Goal: Information Seeking & Learning: Learn about a topic

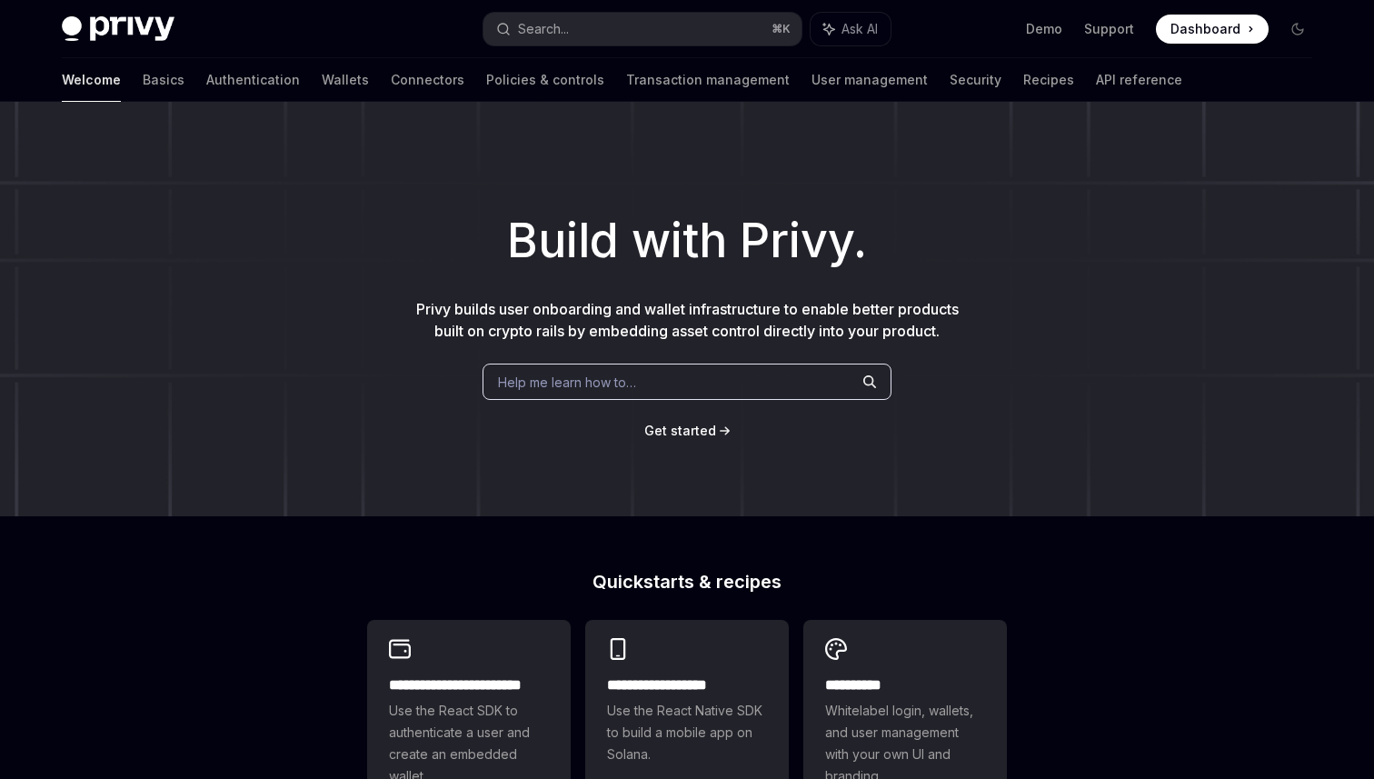
click at [553, 394] on div "Help me learn how to…" at bounding box center [687, 382] width 409 height 36
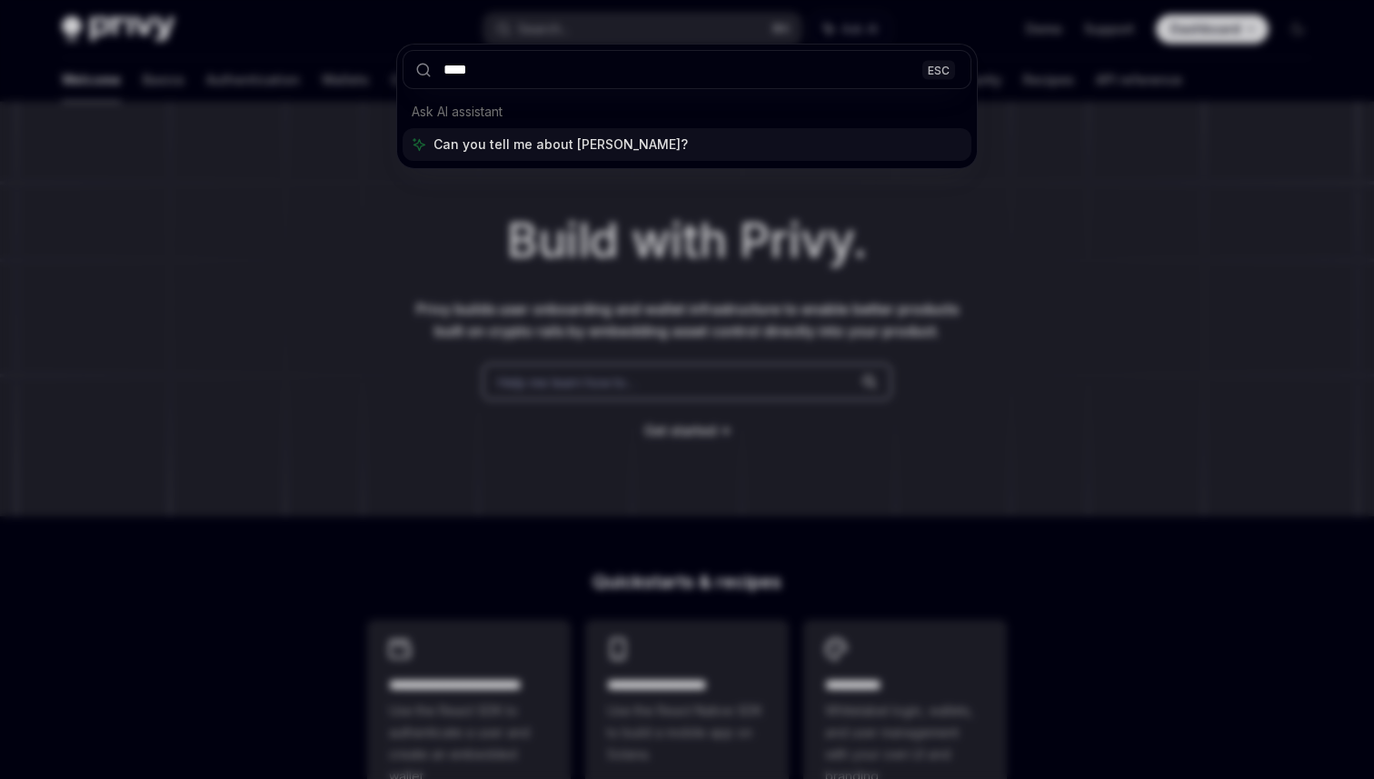
type input "*****"
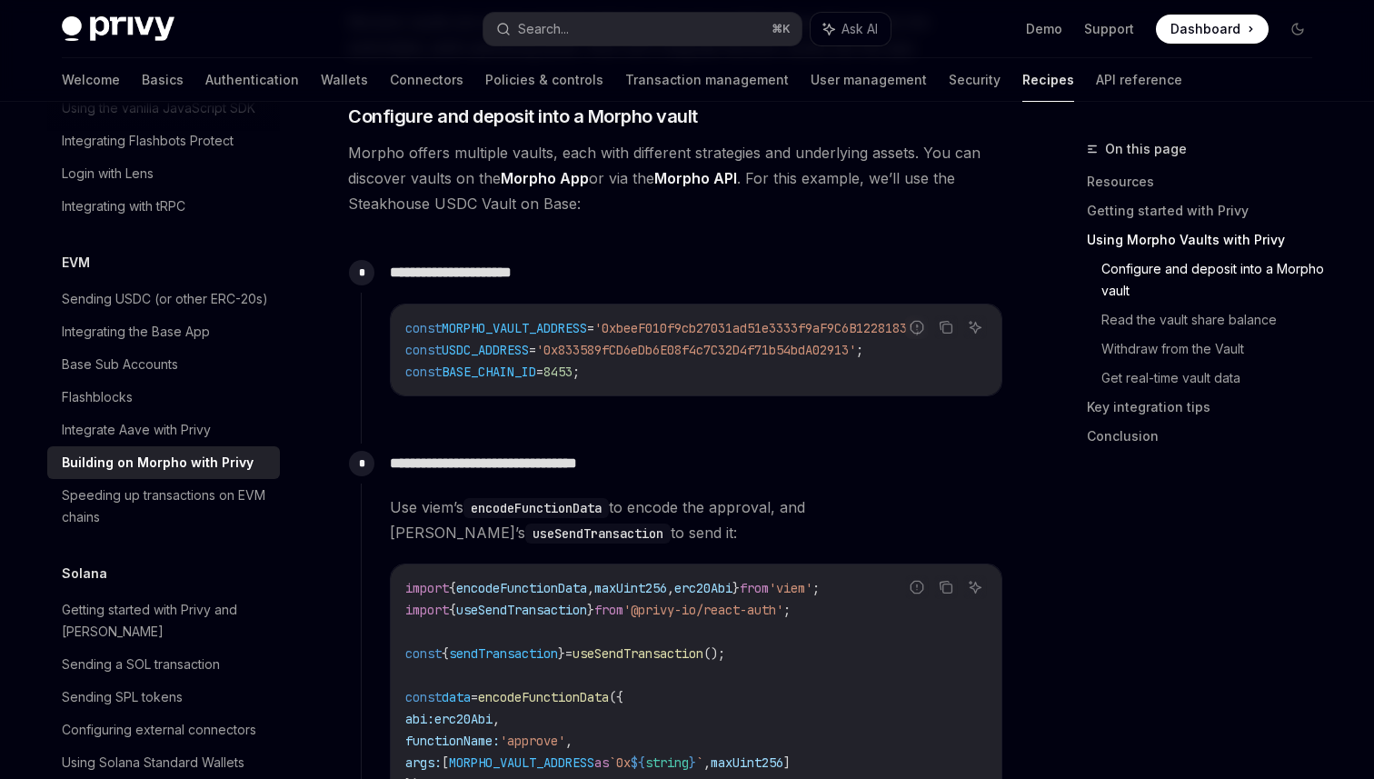
scroll to position [922, 0]
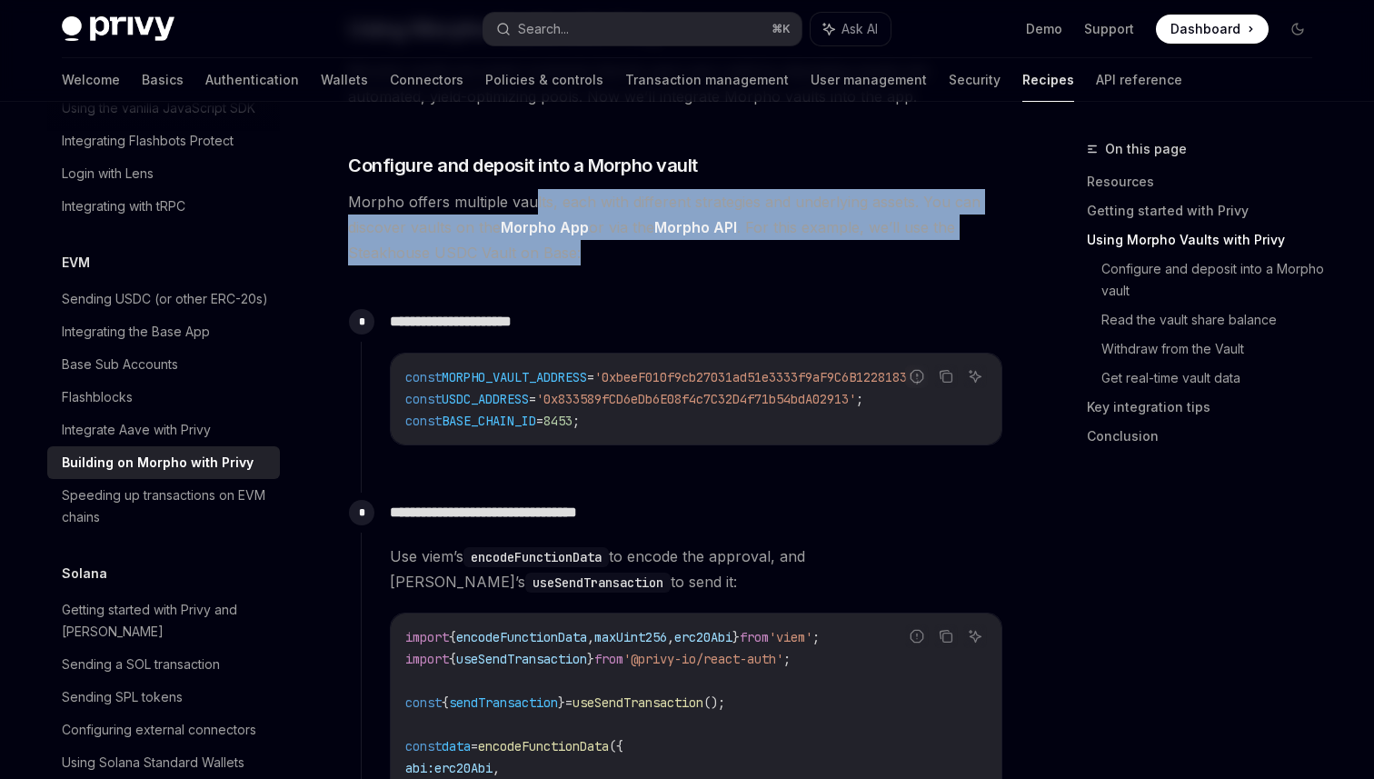
drag, startPoint x: 533, startPoint y: 194, endPoint x: 603, endPoint y: 240, distance: 83.9
click at [603, 240] on span "Morpho offers multiple vaults, each with different strategies and underlying as…" at bounding box center [675, 227] width 655 height 76
drag, startPoint x: 603, startPoint y: 240, endPoint x: 551, endPoint y: 179, distance: 80.5
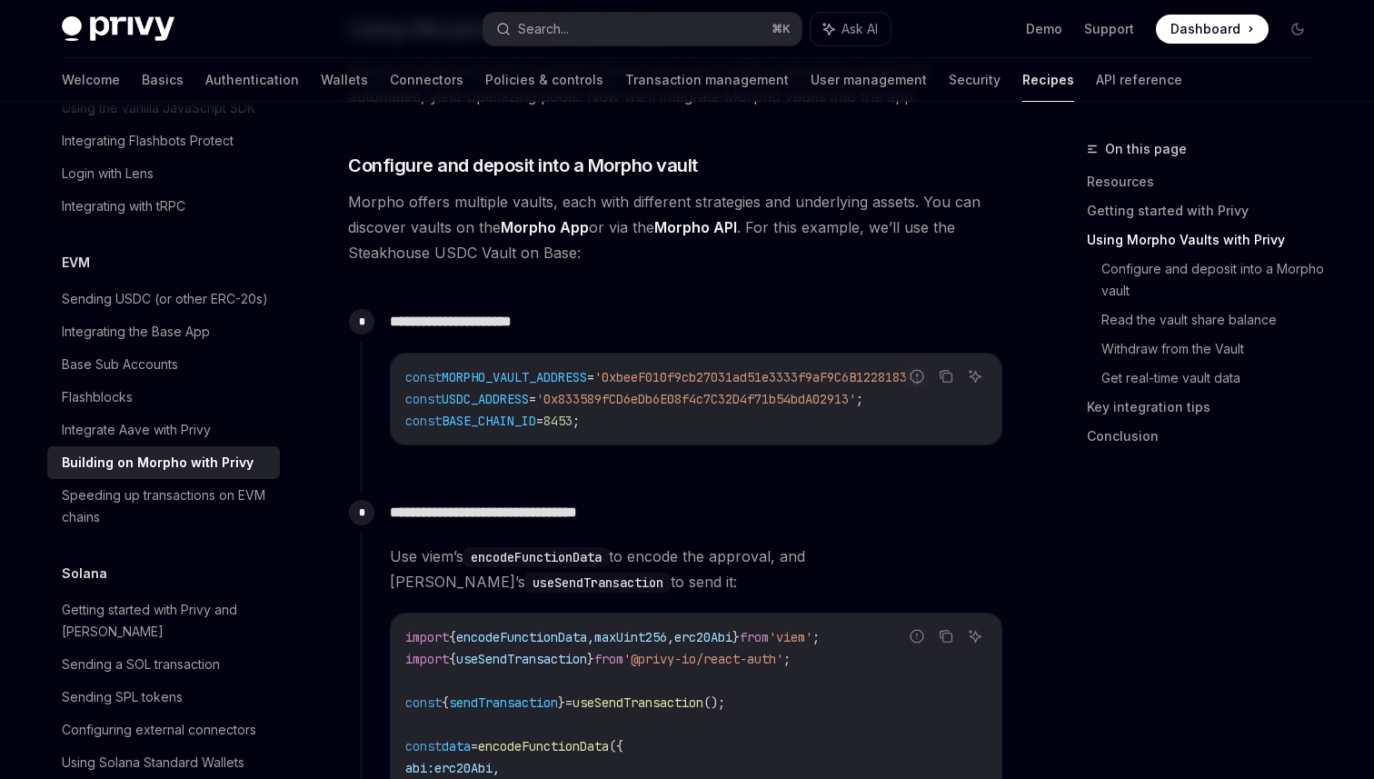
click at [448, 214] on span "Morpho offers multiple vaults, each with different strategies and underlying as…" at bounding box center [675, 227] width 655 height 76
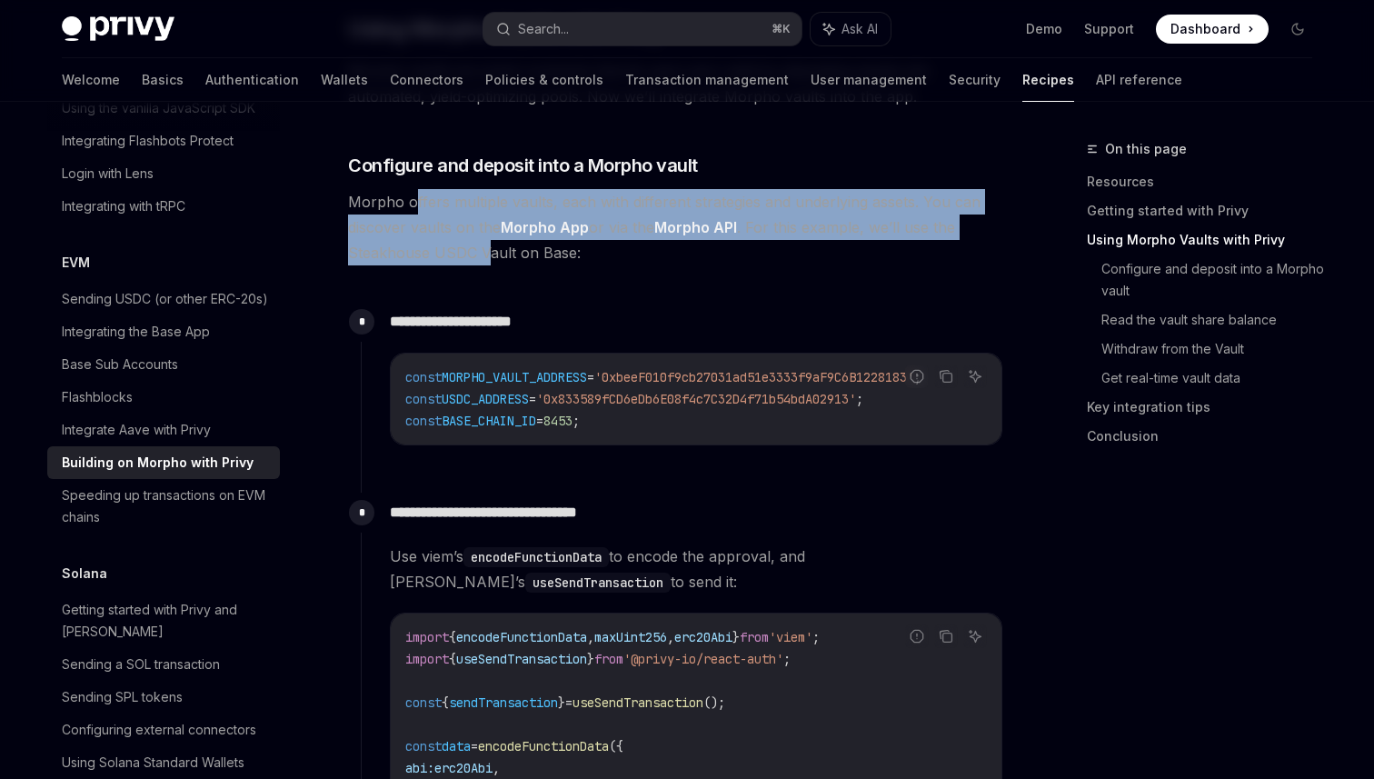
drag, startPoint x: 411, startPoint y: 194, endPoint x: 490, endPoint y: 262, distance: 104.4
click at [490, 262] on span "Morpho offers multiple vaults, each with different strategies and underlying as…" at bounding box center [675, 227] width 655 height 76
drag, startPoint x: 595, startPoint y: 259, endPoint x: 509, endPoint y: 188, distance: 111.7
click at [510, 190] on span "Morpho offers multiple vaults, each with different strategies and underlying as…" at bounding box center [675, 227] width 655 height 76
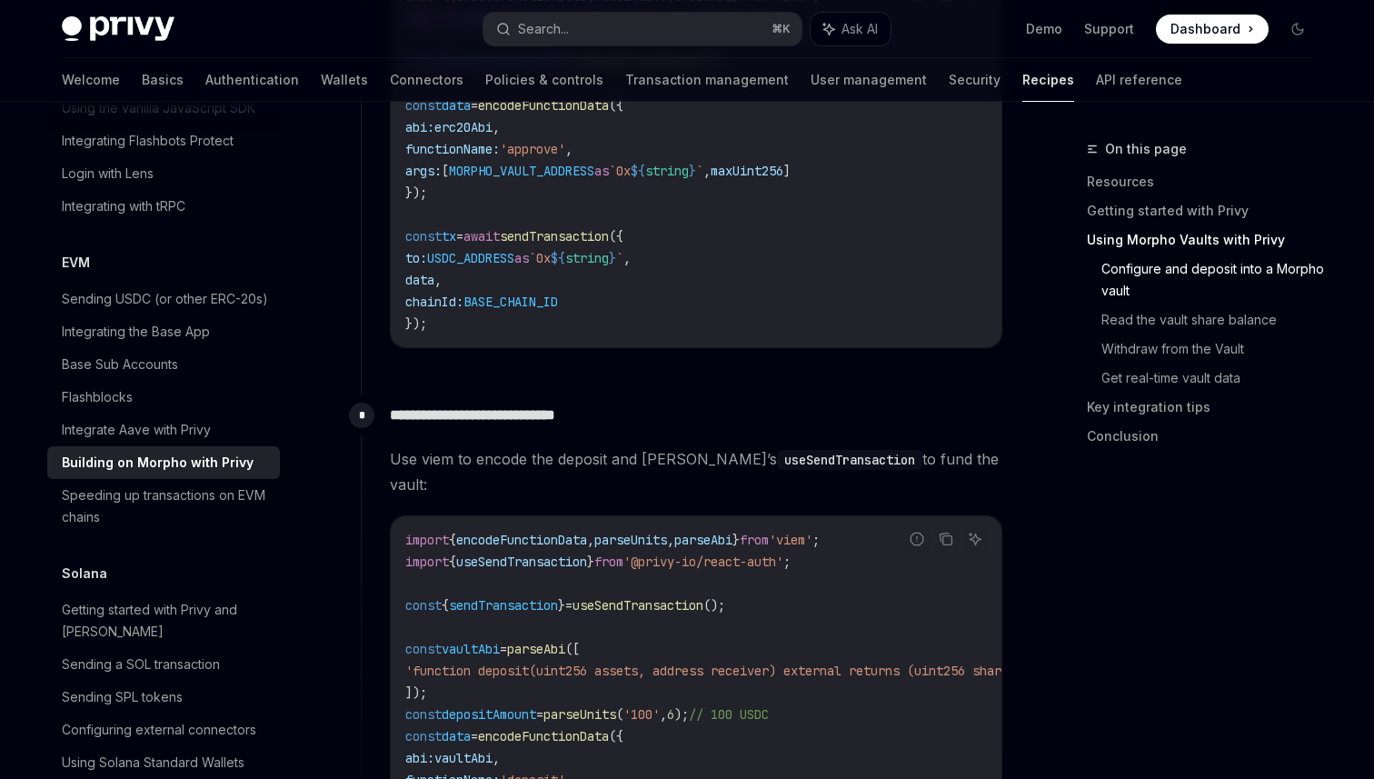
scroll to position [1859, 0]
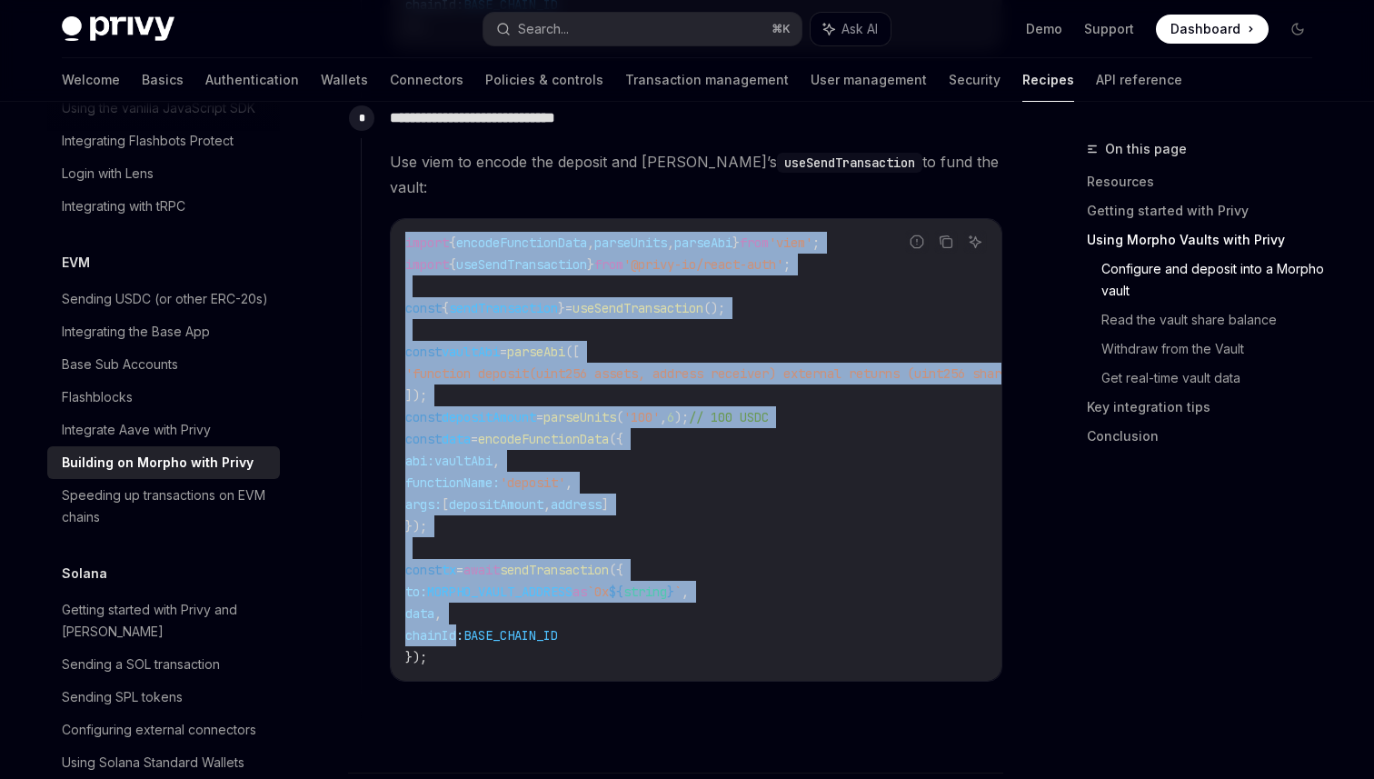
drag, startPoint x: 399, startPoint y: 228, endPoint x: 459, endPoint y: 608, distance: 384.6
click at [459, 608] on div "import { encodeFunctionData , parseUnits , parseAbi } from 'viem' ; import { us…" at bounding box center [696, 450] width 611 height 462
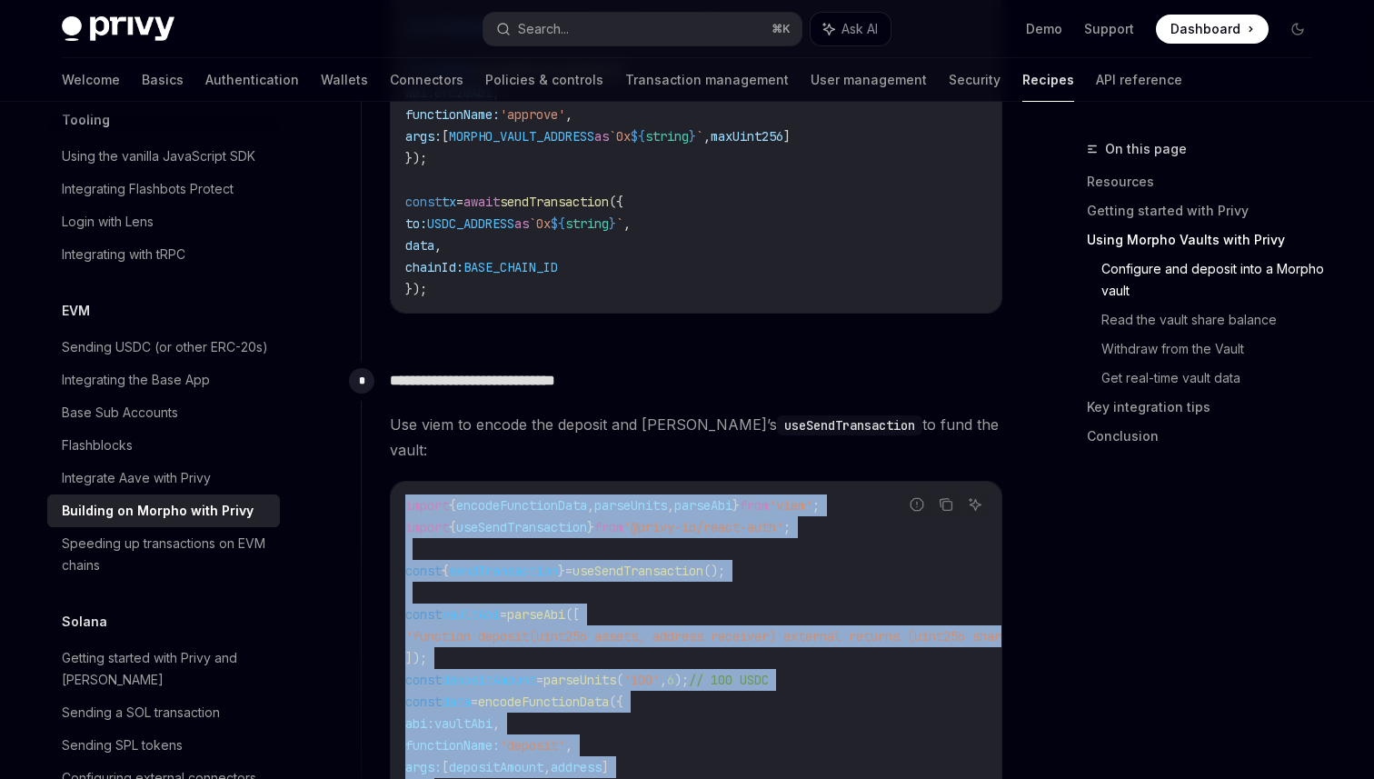
scroll to position [2390, 0]
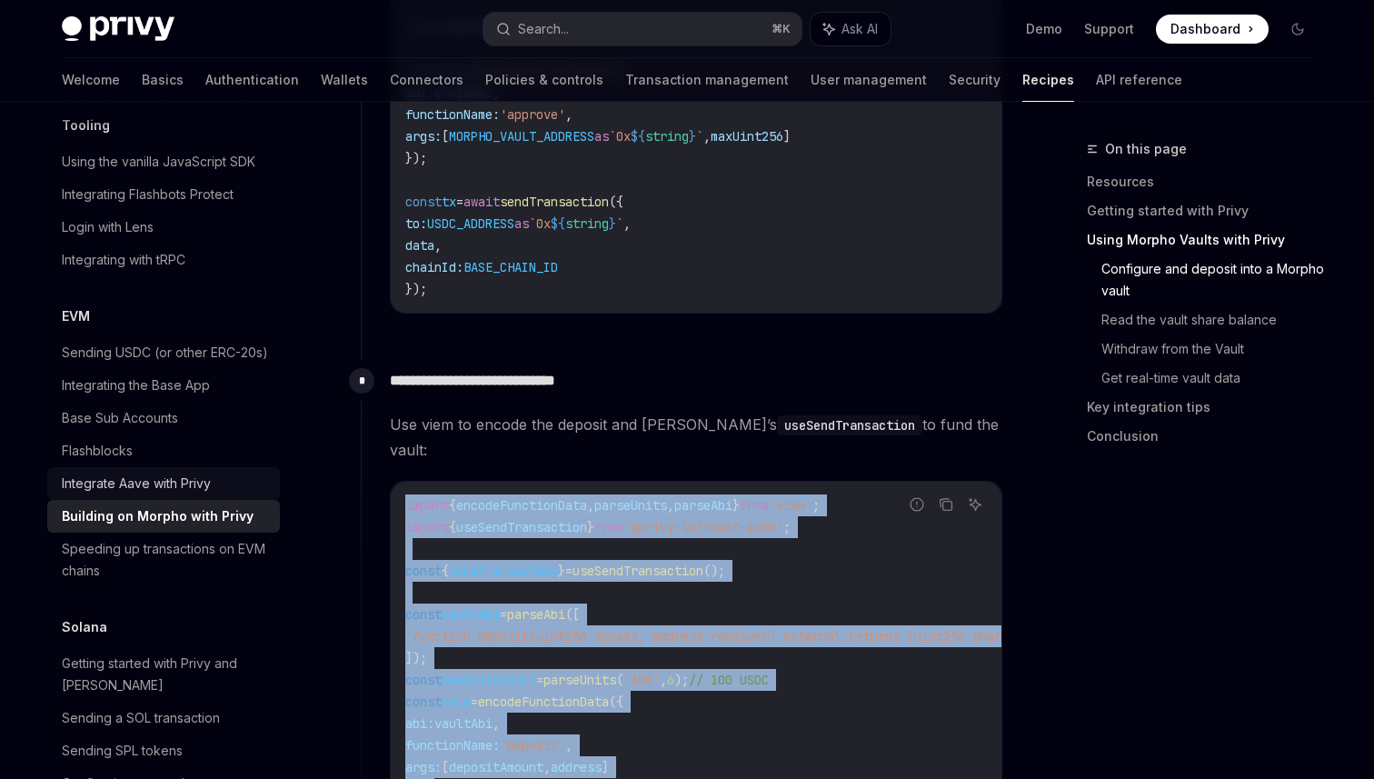
click at [135, 473] on div "Integrate Aave with Privy" at bounding box center [136, 484] width 149 height 22
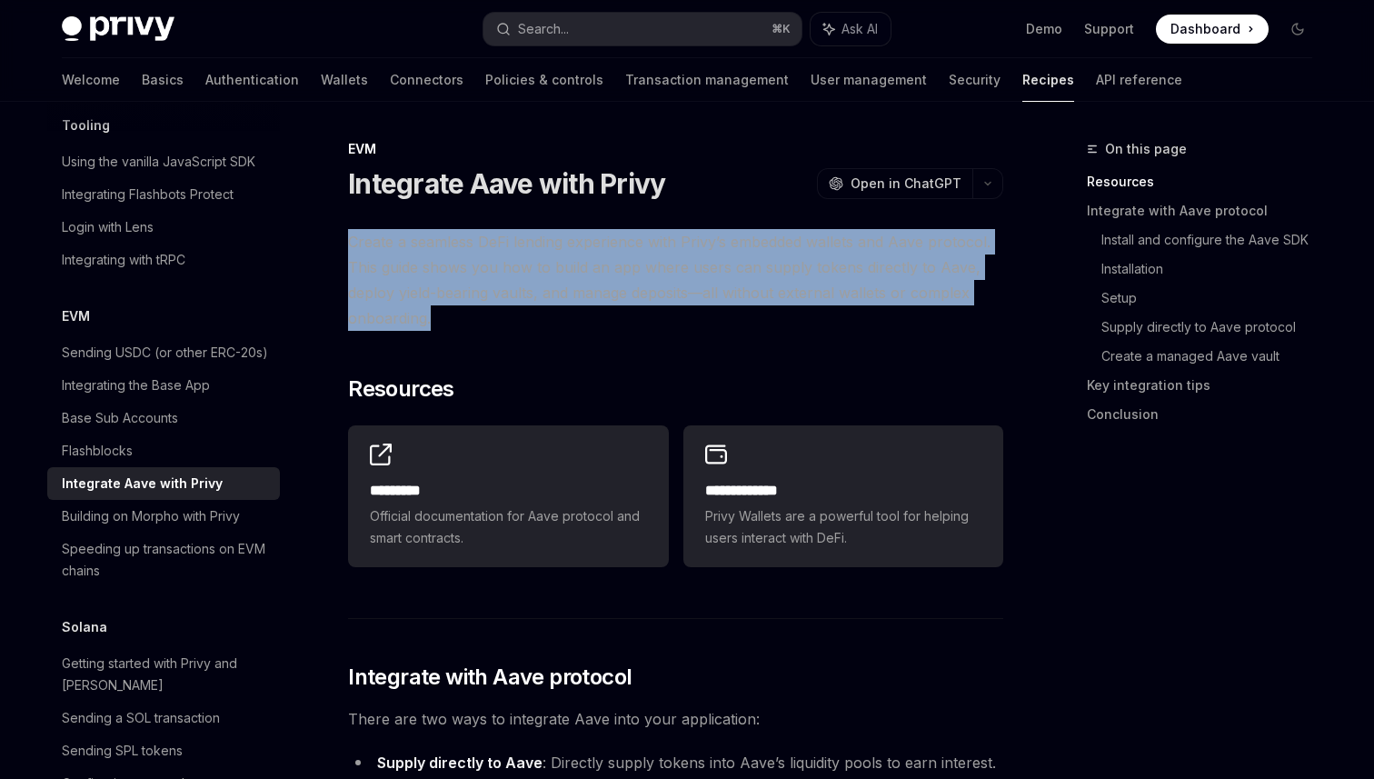
drag, startPoint x: 363, startPoint y: 235, endPoint x: 432, endPoint y: 314, distance: 104.3
click at [432, 314] on span "Create a seamless DeFi lending experience with Privy’s embedded wallets and Aav…" at bounding box center [675, 280] width 655 height 102
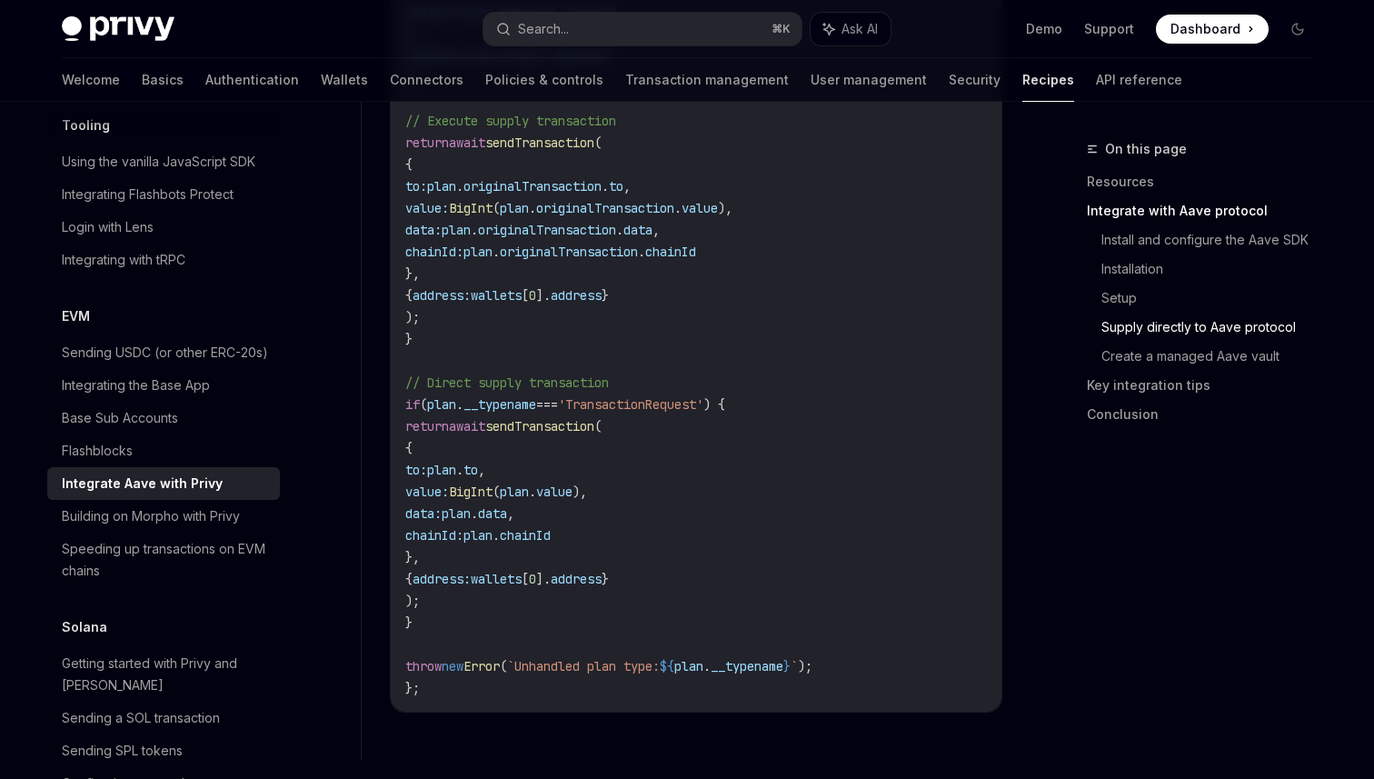
scroll to position [2589, 0]
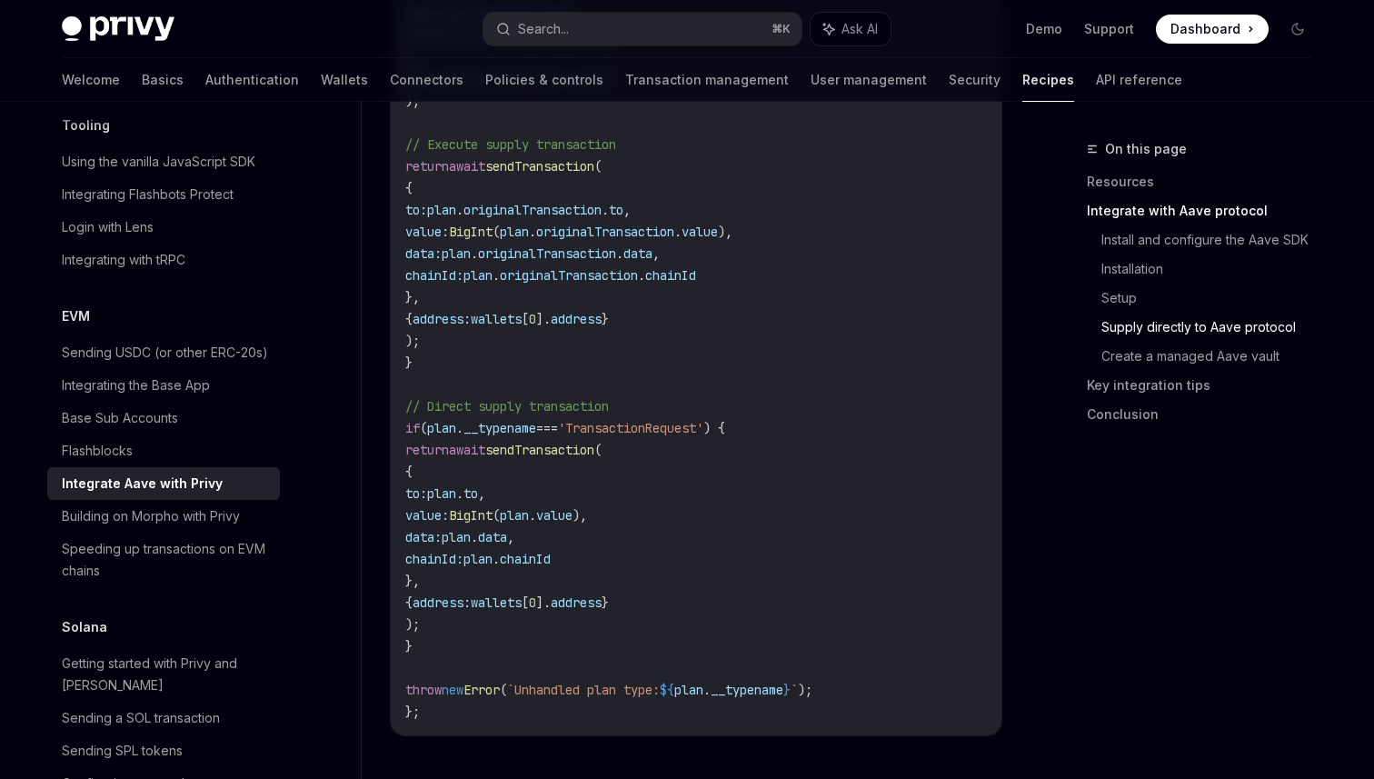
drag, startPoint x: 431, startPoint y: 421, endPoint x: 482, endPoint y: 632, distance: 216.9
click at [482, 632] on code "import { useSupply , bigDecimal } from '@aave/react' ; import { useSendTransact…" at bounding box center [696, 68] width 582 height 1309
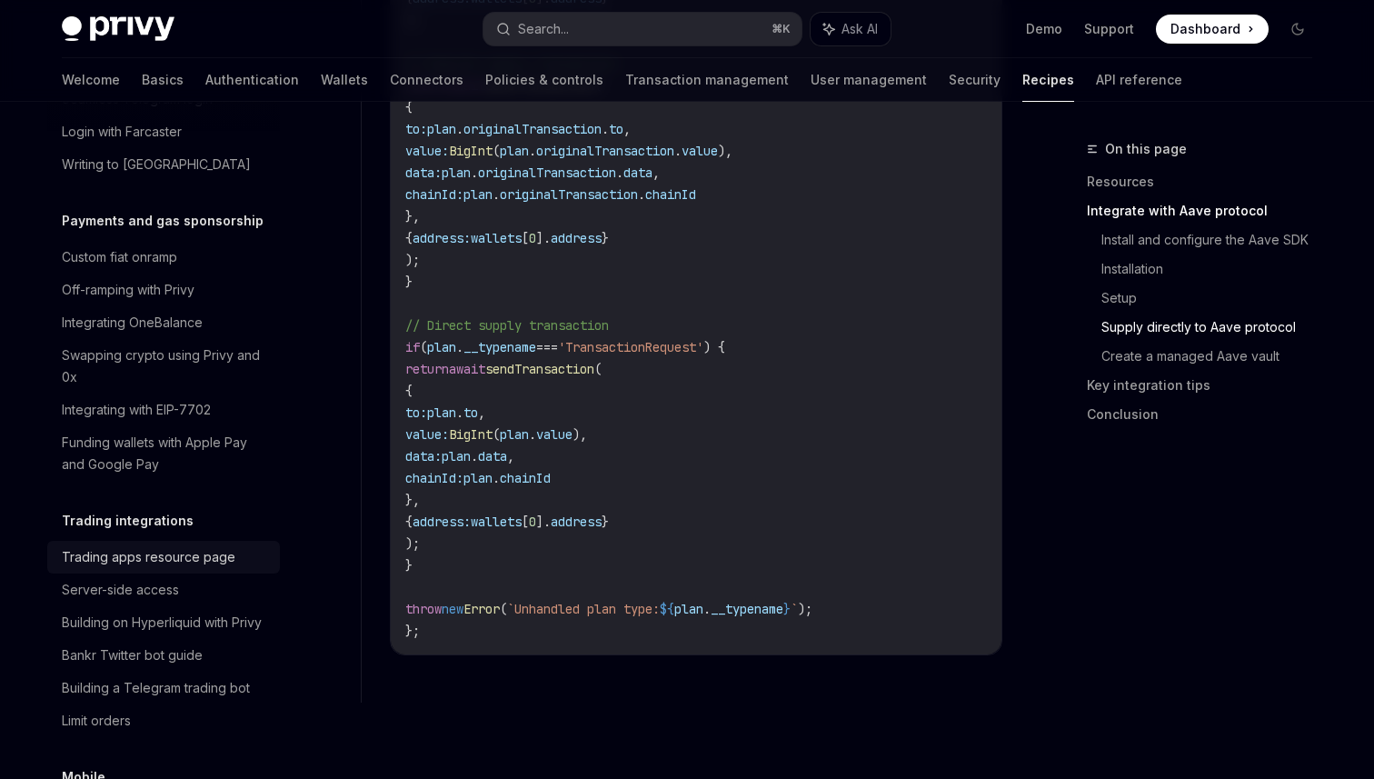
scroll to position [1521, 0]
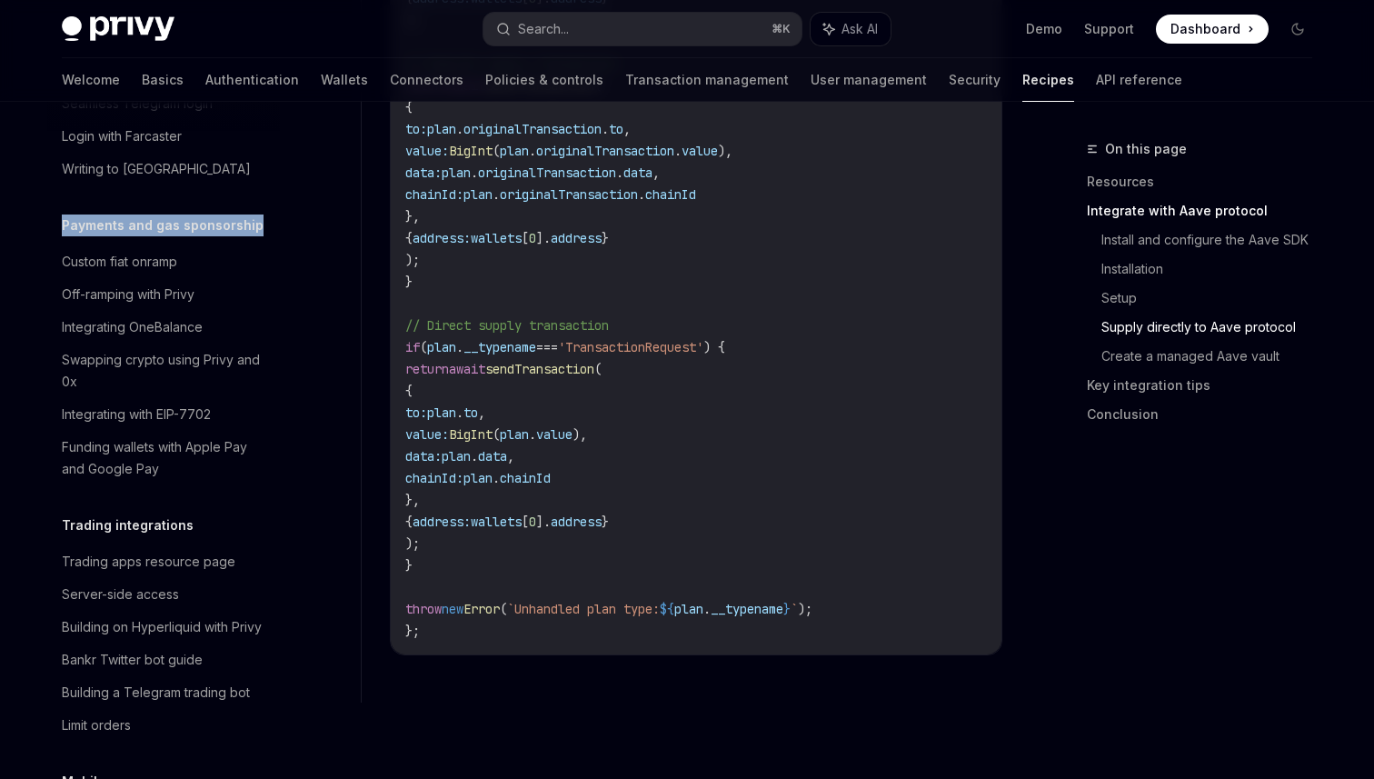
drag, startPoint x: 62, startPoint y: 207, endPoint x: 254, endPoint y: 204, distance: 191.8
click at [254, 214] on div "Payments and gas sponsorship" at bounding box center [163, 225] width 233 height 22
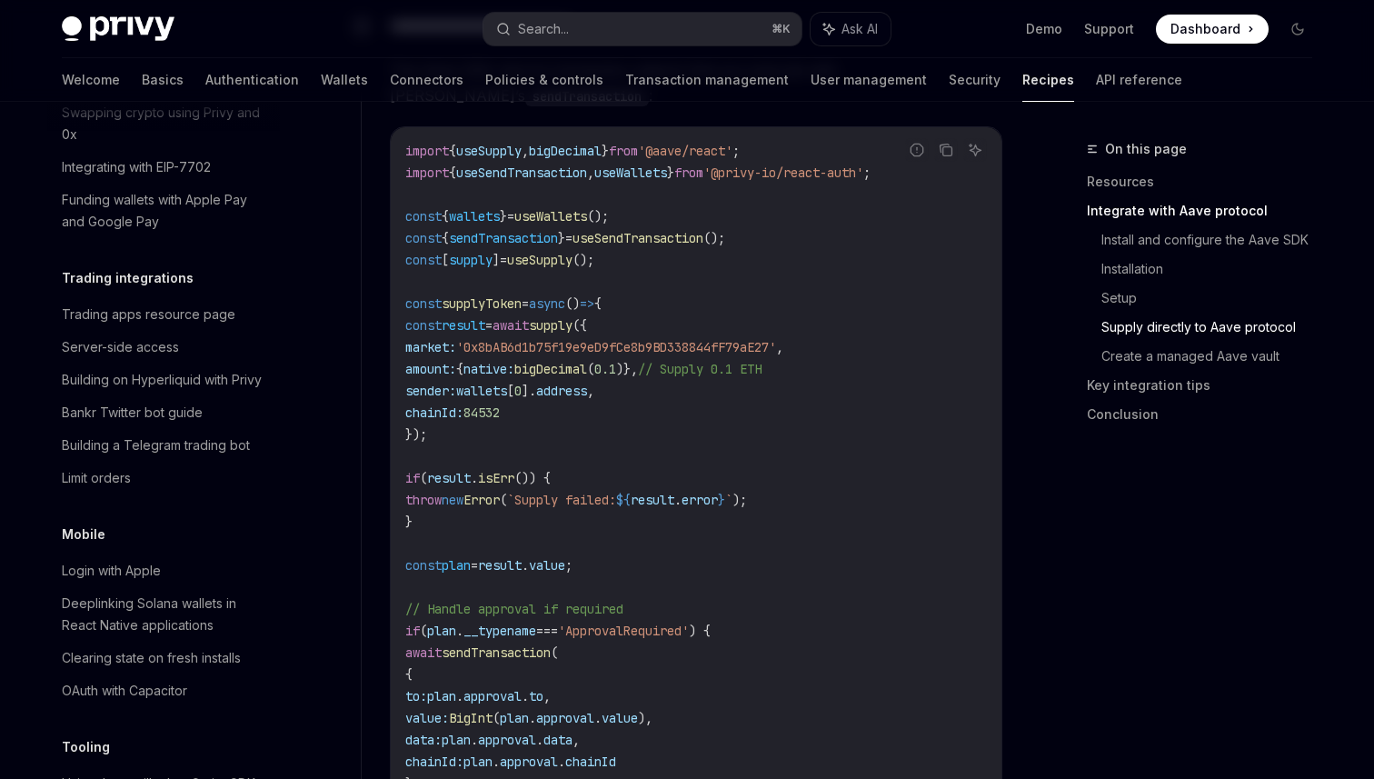
scroll to position [1535, 0]
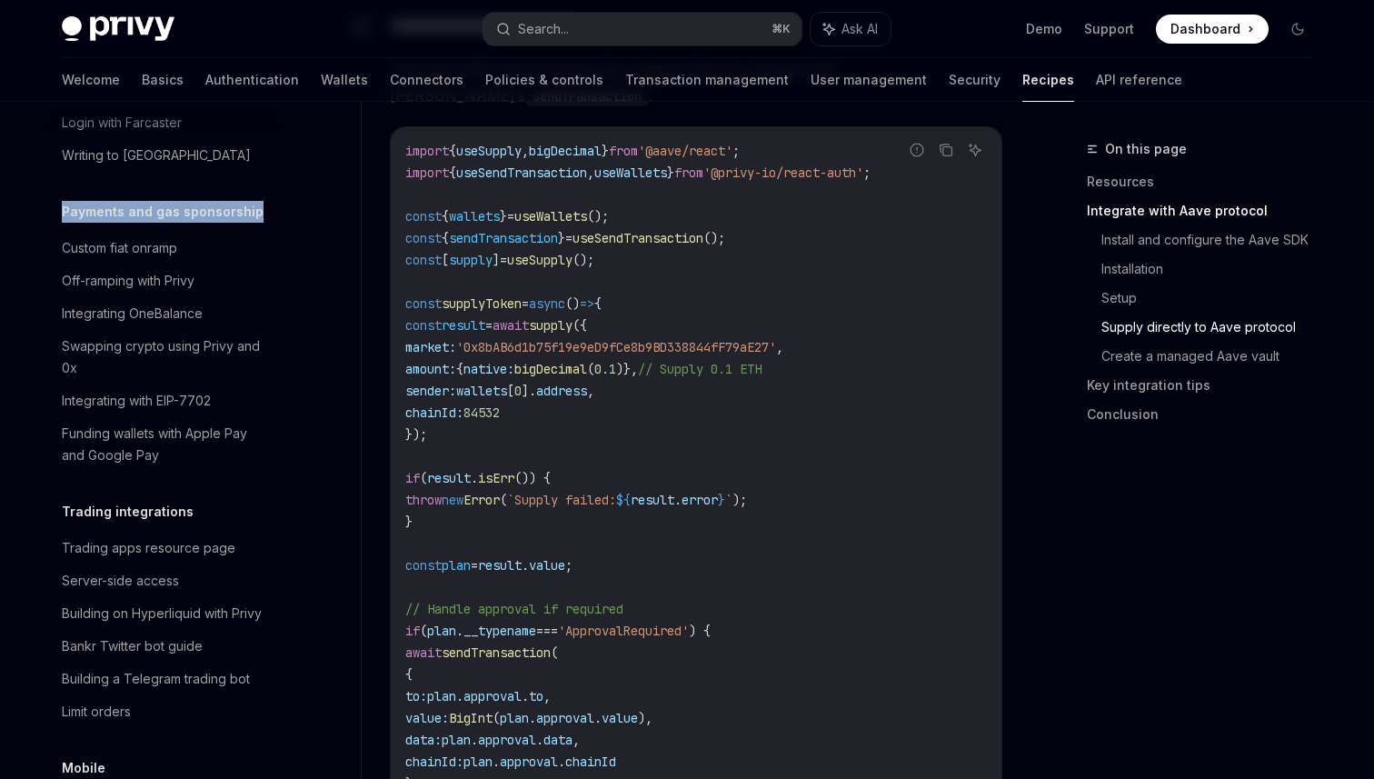
click at [148, 24] on img at bounding box center [118, 28] width 113 height 25
type textarea "*"
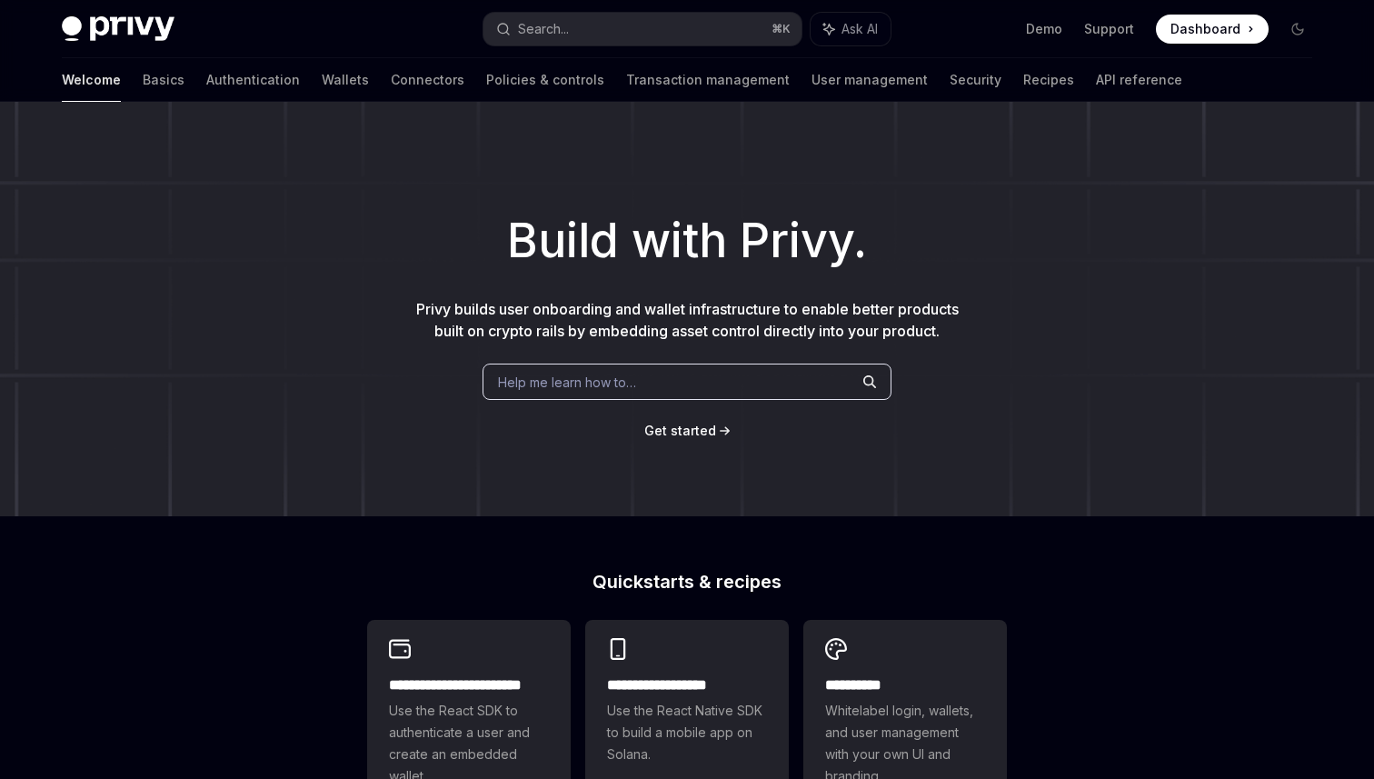
click at [558, 374] on span "Help me learn how to…" at bounding box center [567, 382] width 138 height 19
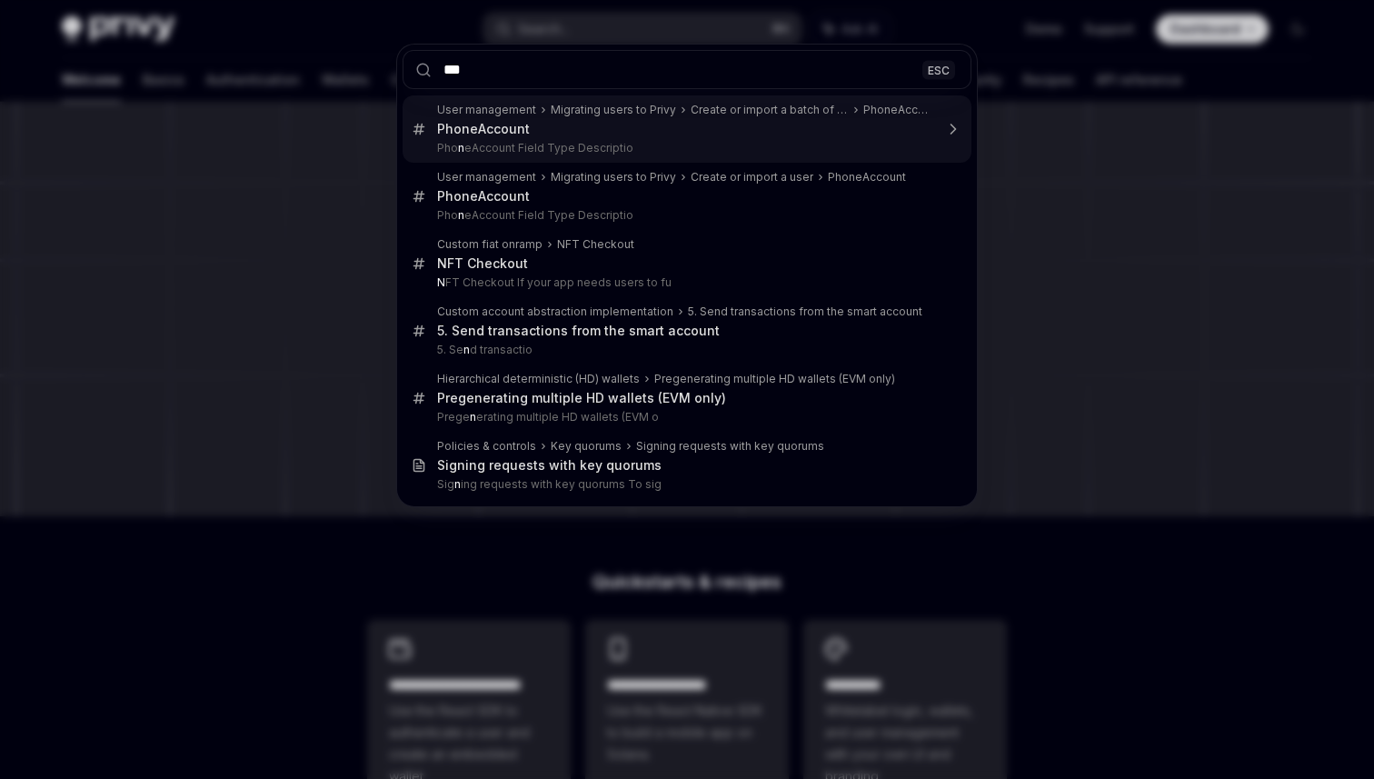
type input "****"
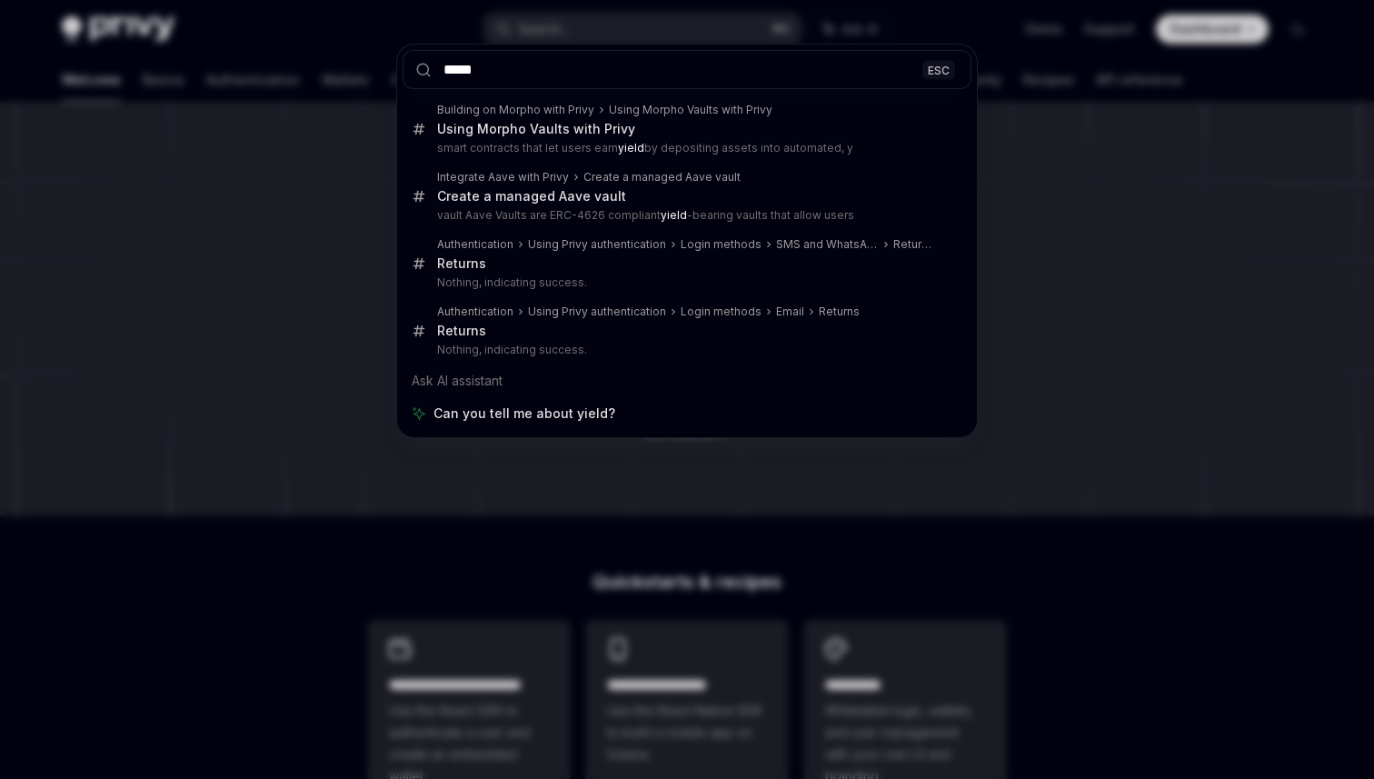
type input "*****"
